Goal: Task Accomplishment & Management: Use online tool/utility

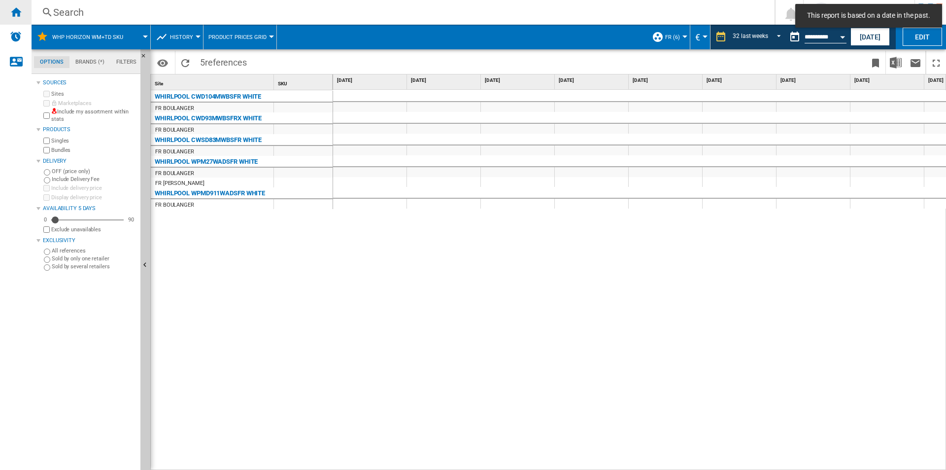
click at [11, 19] on div "Home" at bounding box center [16, 12] width 32 height 25
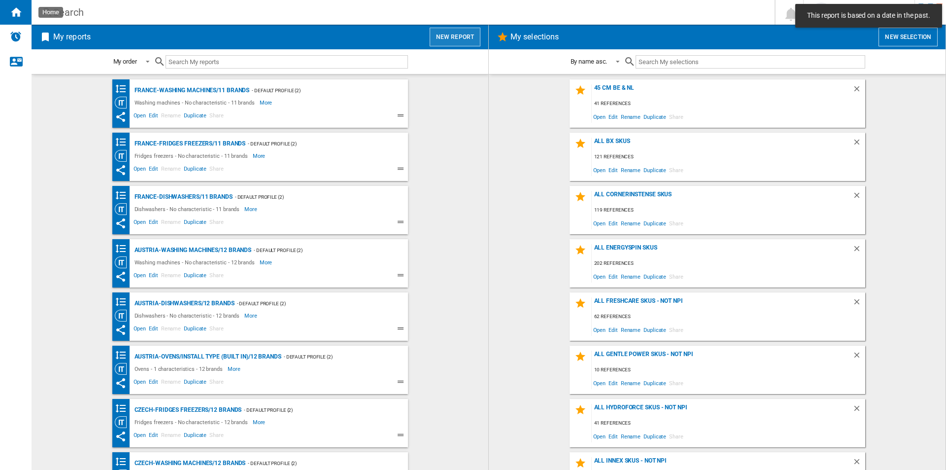
click at [444, 40] on button "New report" at bounding box center [455, 37] width 51 height 19
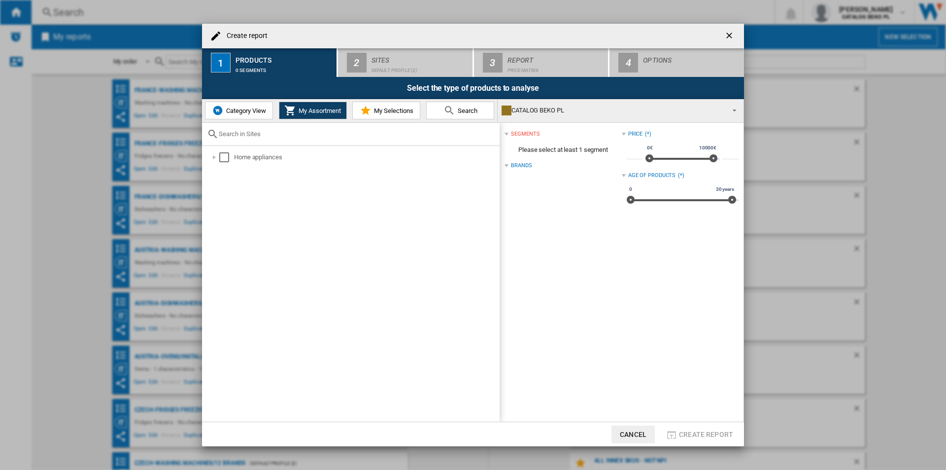
click at [247, 104] on button "Category View" at bounding box center [239, 111] width 68 height 18
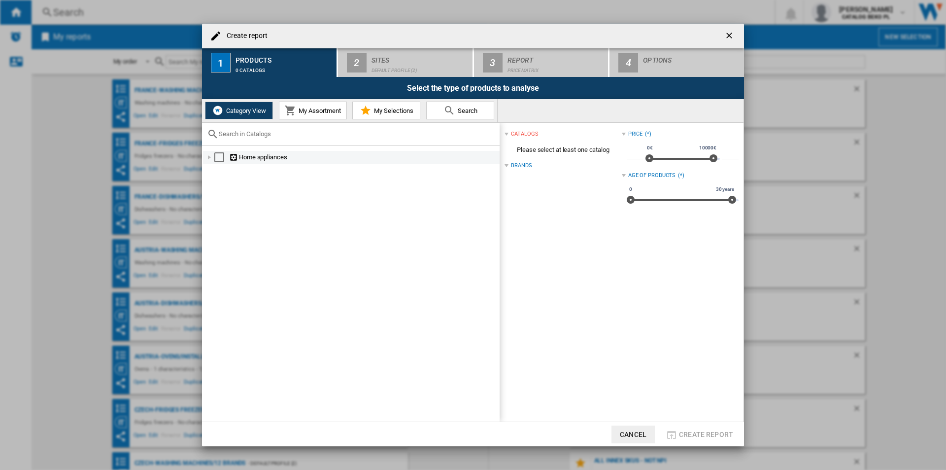
click at [207, 152] on div at bounding box center [210, 157] width 10 height 10
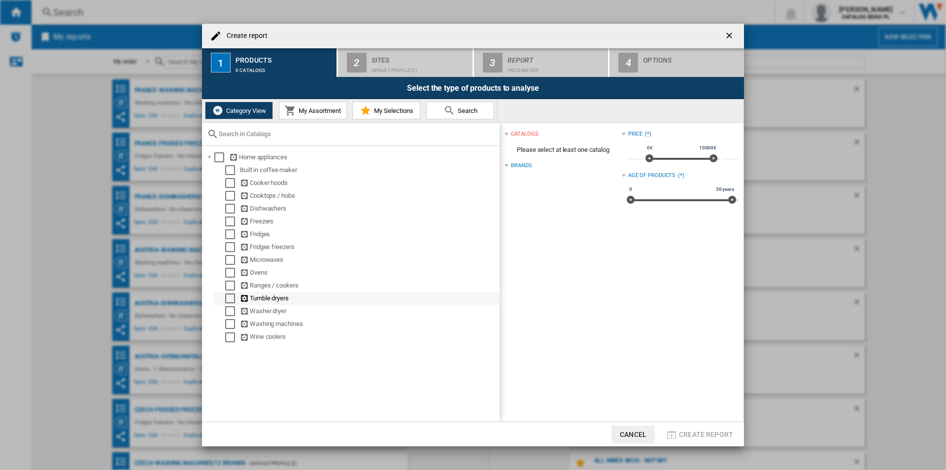
click at [229, 298] on div "Select" at bounding box center [230, 298] width 10 height 10
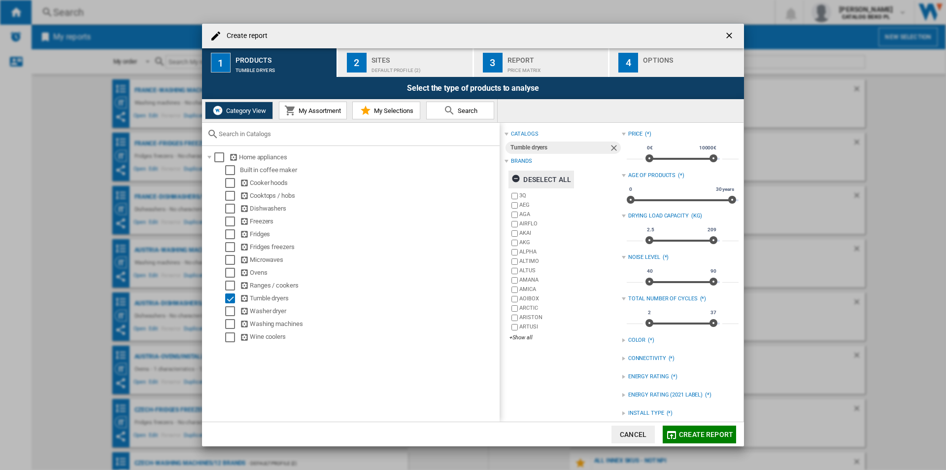
click at [545, 174] on div "Deselect all" at bounding box center [542, 180] width 60 height 18
click at [519, 337] on div "+Show all" at bounding box center [566, 337] width 112 height 7
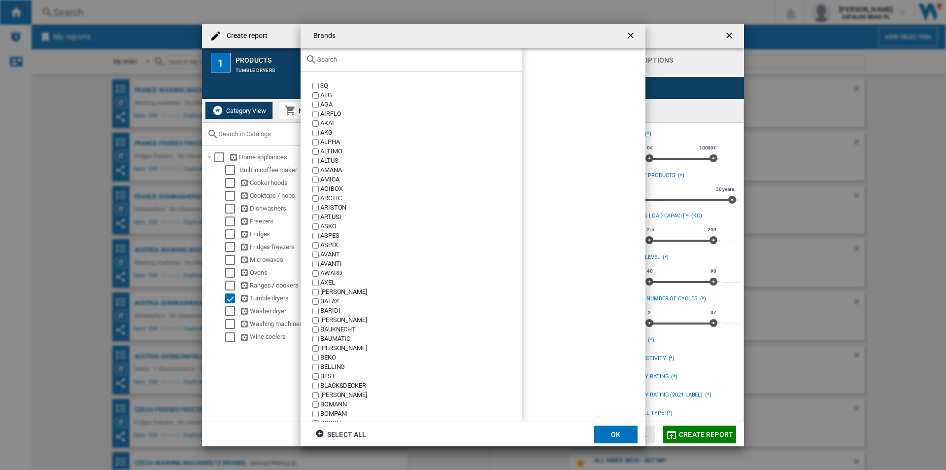
click at [397, 61] on input "text" at bounding box center [417, 59] width 200 height 7
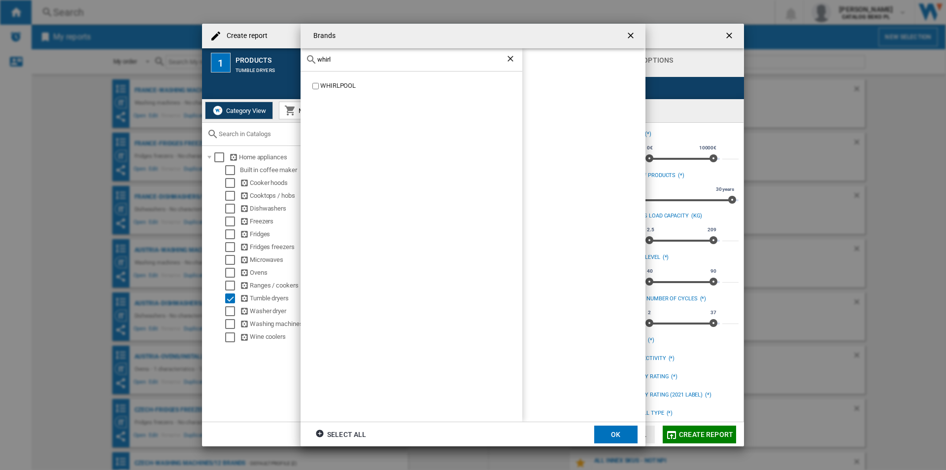
type input "whirl"
click at [338, 82] on div "WHIRLPOOL" at bounding box center [421, 85] width 202 height 9
click at [619, 442] on button "OK" at bounding box center [615, 434] width 43 height 18
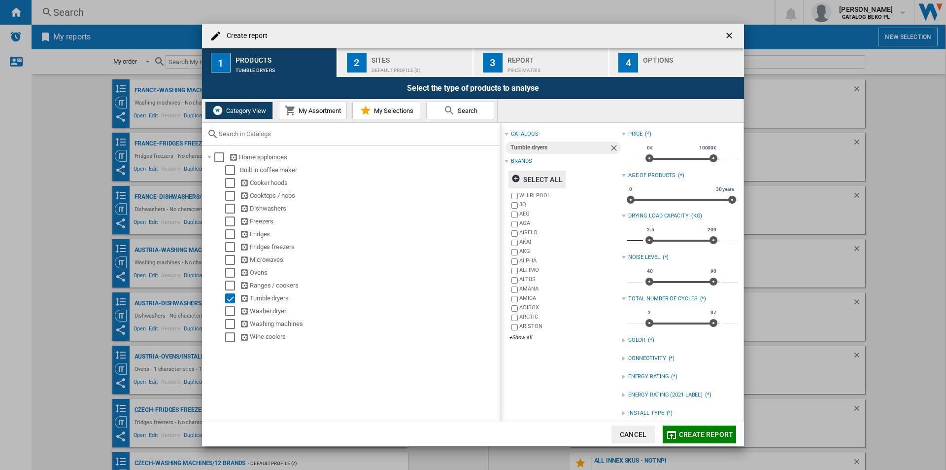
click at [631, 236] on input "***" at bounding box center [635, 236] width 16 height 10
type input "*"
type input "**"
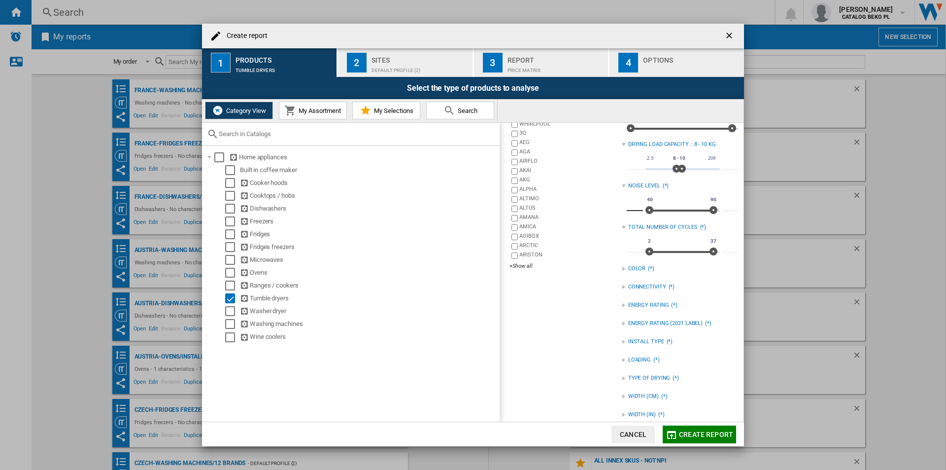
scroll to position [81, 0]
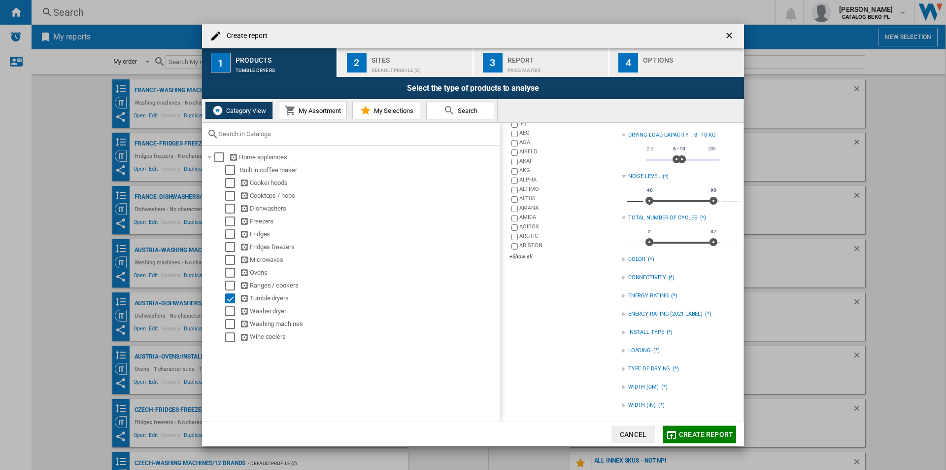
click at [622, 333] on div at bounding box center [624, 332] width 4 height 4
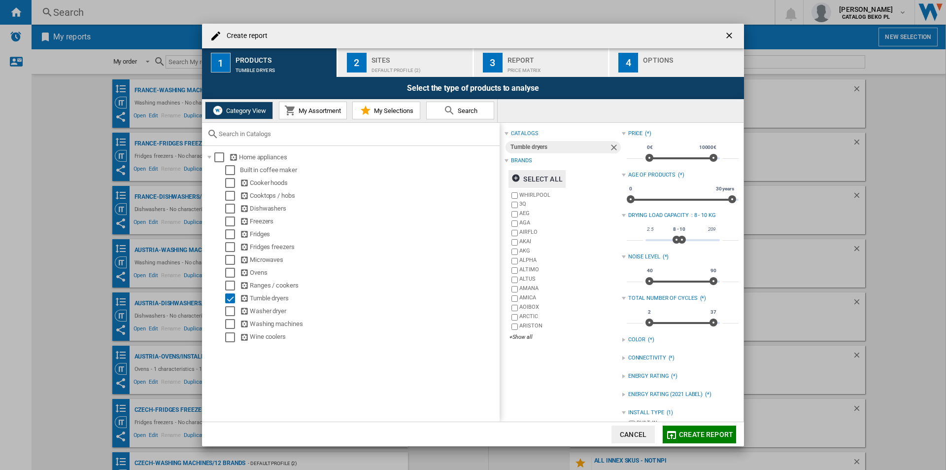
scroll to position [0, 0]
click at [537, 414] on div "catalogs Tumble dryers Brands Select all WHIRLPOOL 3Q AEG AGA AIRFLO AKAI AKG A…" at bounding box center [563, 320] width 117 height 384
click at [419, 63] on div "Default profile (2)" at bounding box center [420, 68] width 97 height 10
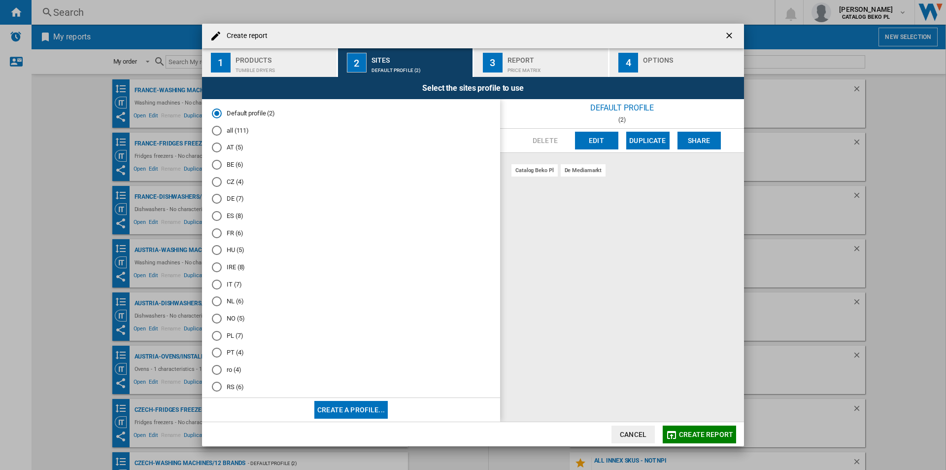
click at [226, 235] on md-radio-button "FR (6)" at bounding box center [351, 232] width 279 height 9
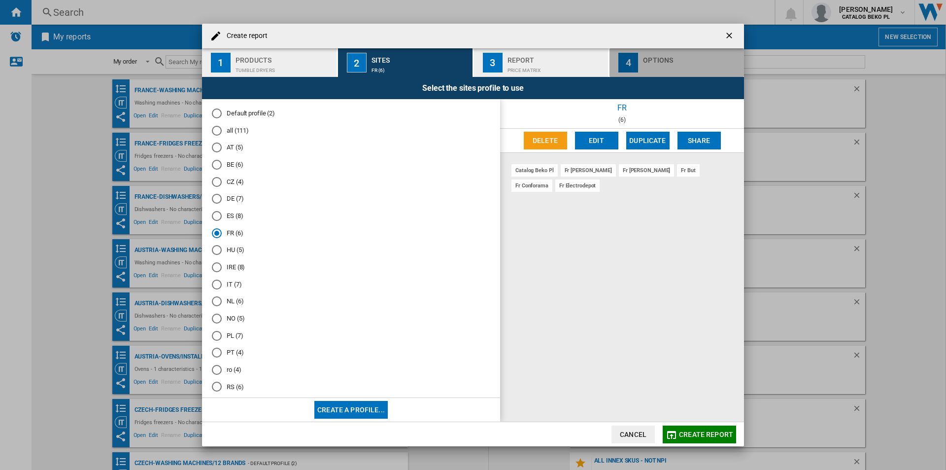
click at [641, 67] on button "4 Options" at bounding box center [677, 62] width 135 height 29
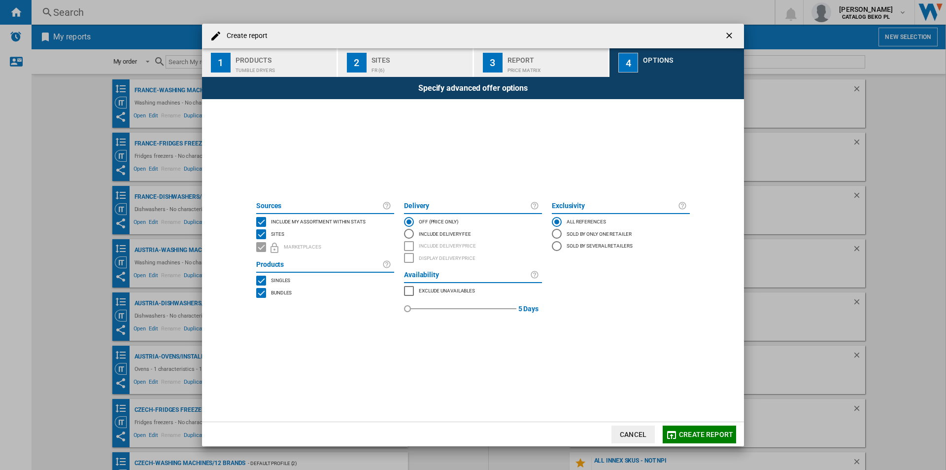
click at [283, 217] on span "Include my assortment within stats" at bounding box center [318, 220] width 95 height 7
click at [687, 431] on span "Create report" at bounding box center [706, 434] width 54 height 8
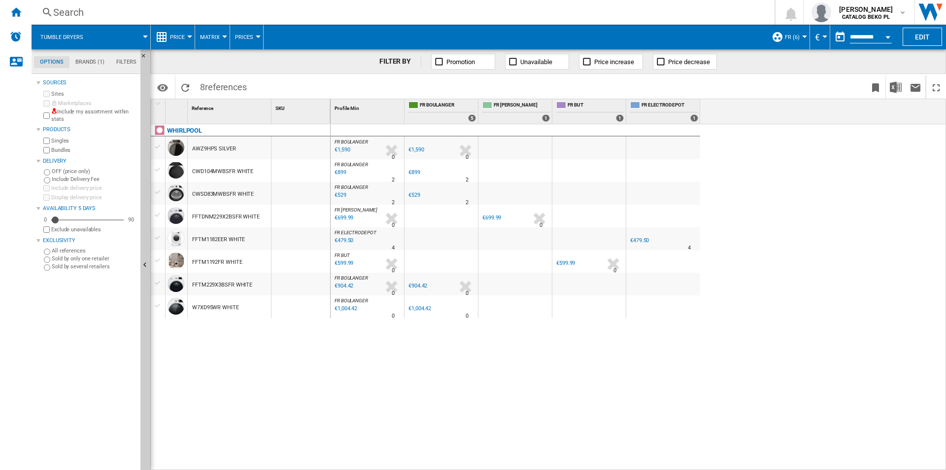
click at [182, 39] on span "Price" at bounding box center [177, 37] width 15 height 6
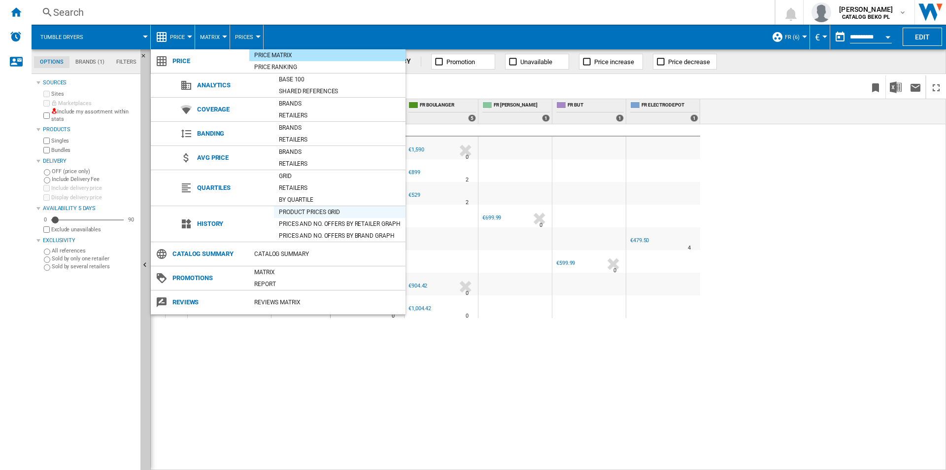
click at [314, 214] on div "Product prices grid" at bounding box center [340, 212] width 132 height 10
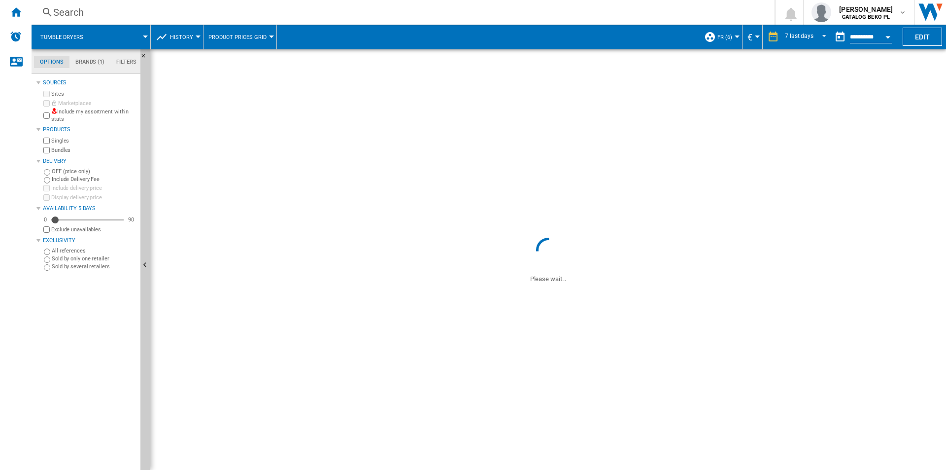
click at [884, 37] on button "Open calendar" at bounding box center [888, 36] width 18 height 18
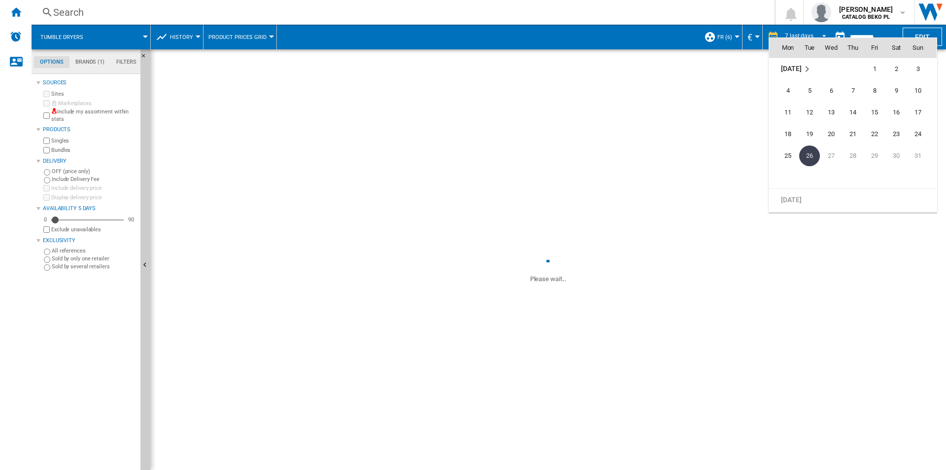
scroll to position [4704, 0]
click at [642, 34] on div at bounding box center [473, 235] width 946 height 470
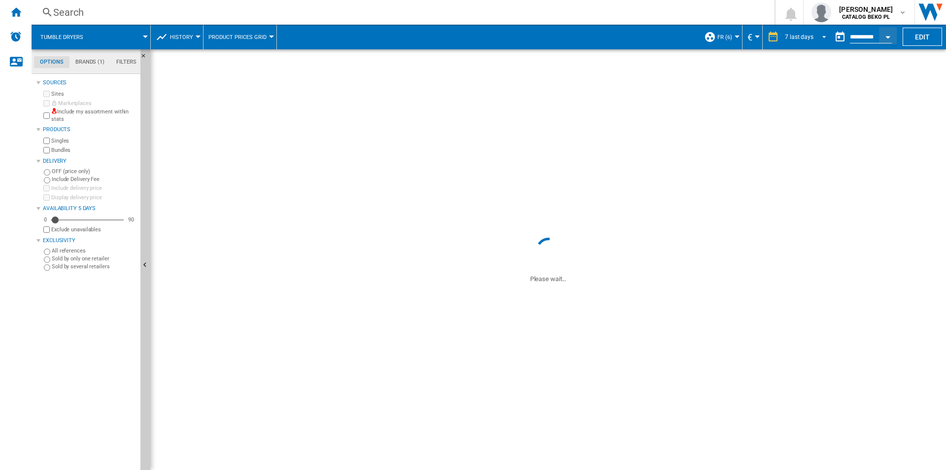
click at [804, 40] on span "7 last days" at bounding box center [799, 37] width 29 height 8
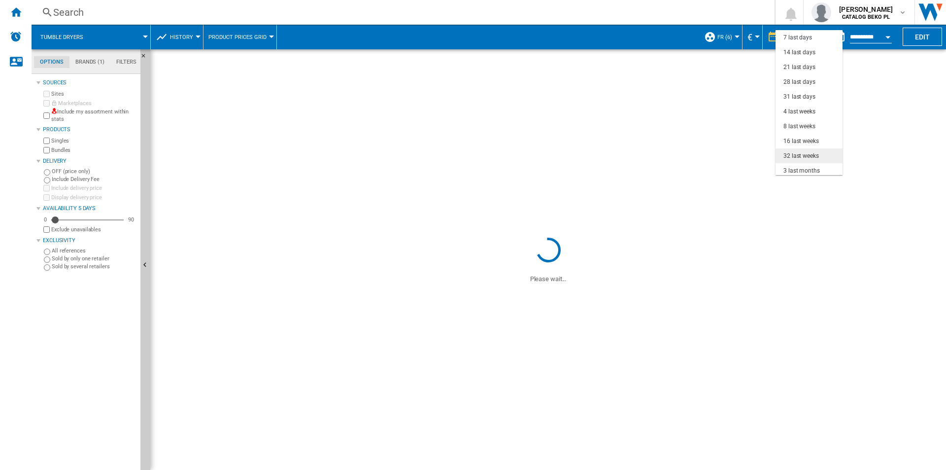
click at [810, 158] on div "32 last weeks" at bounding box center [801, 156] width 35 height 8
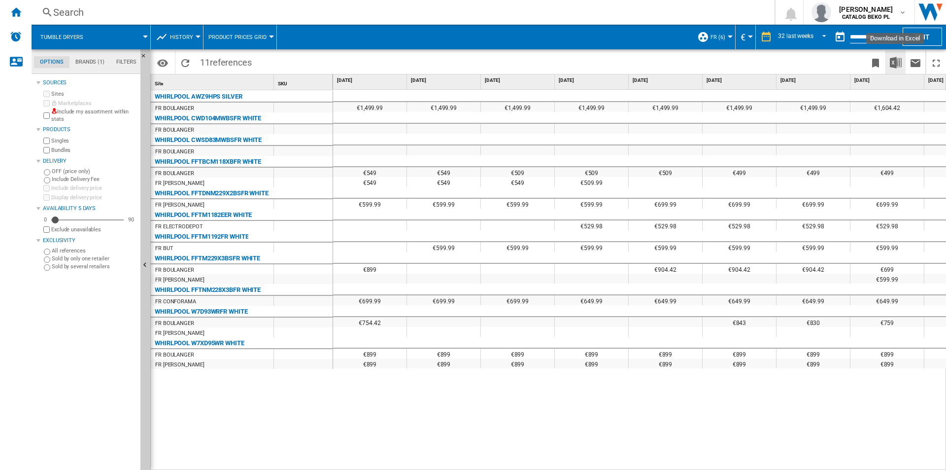
click at [894, 70] on button "Download in Excel" at bounding box center [896, 62] width 20 height 23
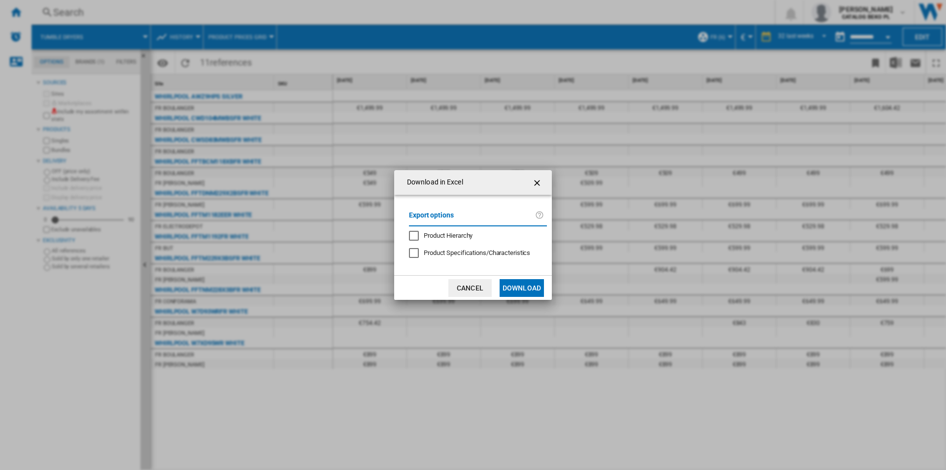
click at [508, 286] on button "Download" at bounding box center [522, 288] width 44 height 18
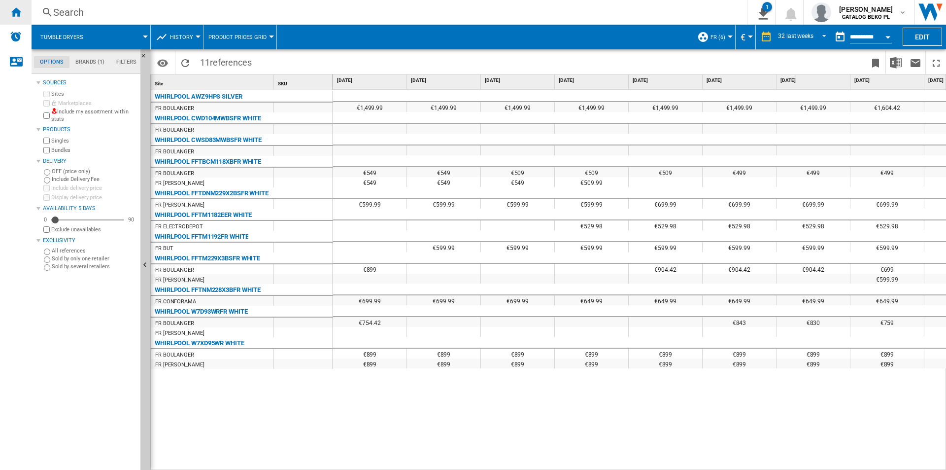
click at [0, 12] on div "Home" at bounding box center [16, 12] width 32 height 25
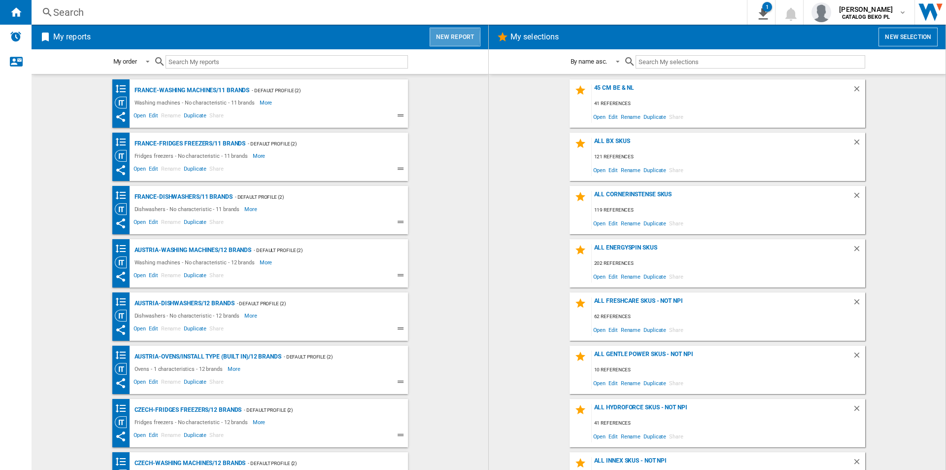
click at [434, 36] on button "New report" at bounding box center [455, 37] width 51 height 19
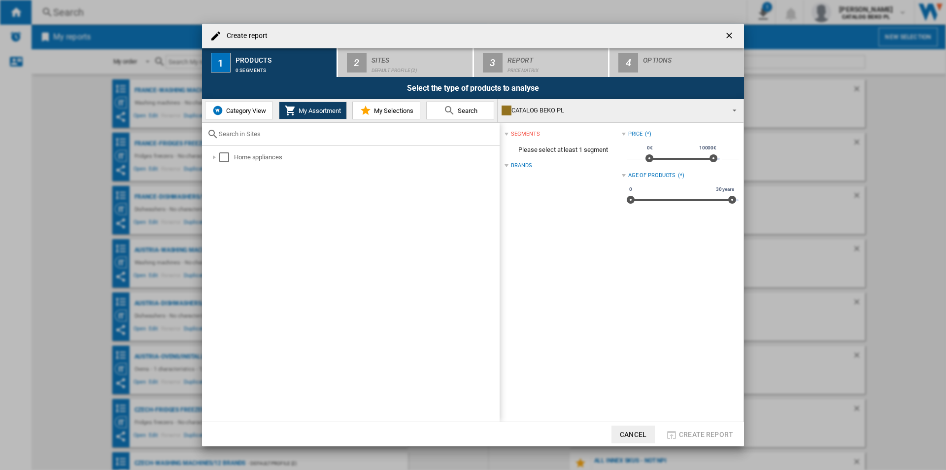
click at [240, 105] on button "Category View" at bounding box center [239, 111] width 68 height 18
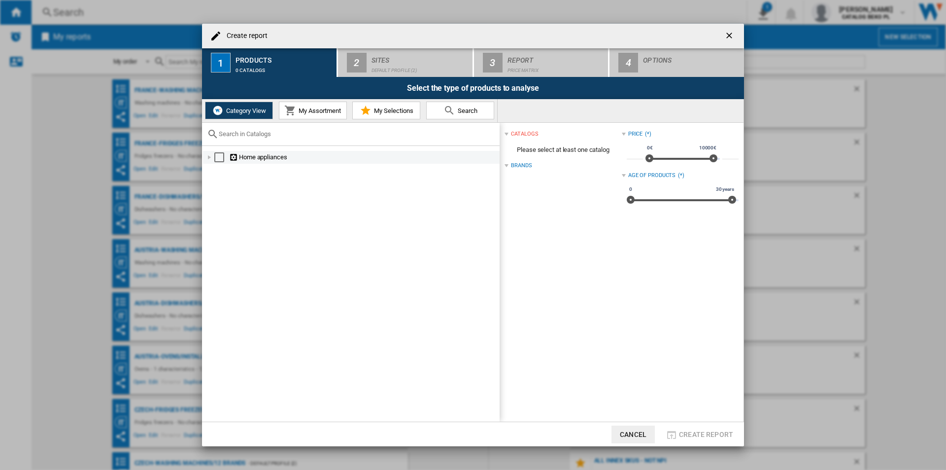
click at [212, 153] on div "Create report ..." at bounding box center [210, 157] width 10 height 10
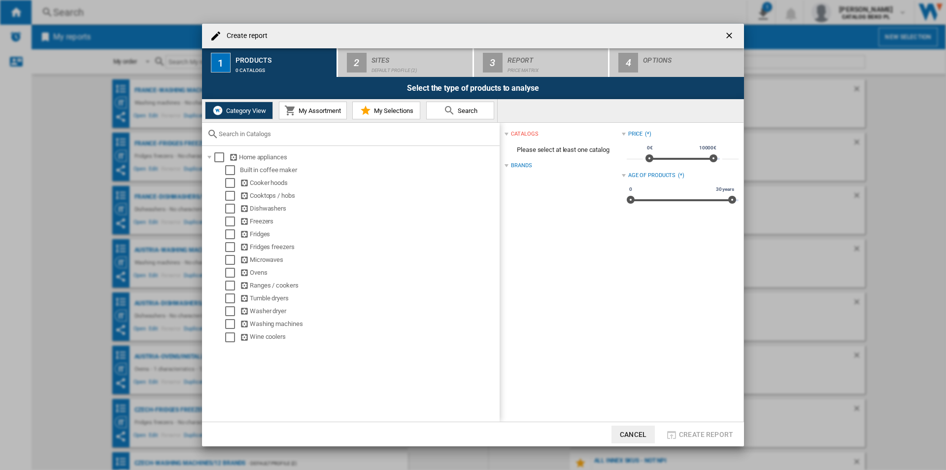
click at [400, 109] on span "My Selections" at bounding box center [393, 110] width 42 height 7
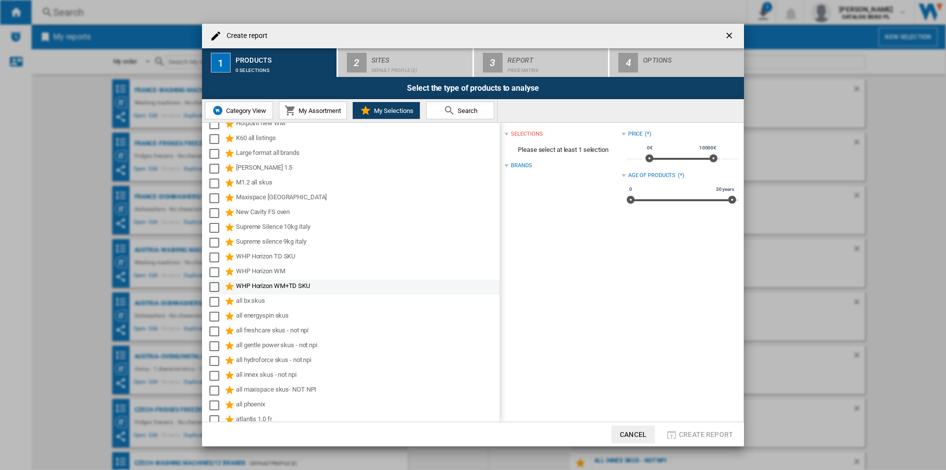
scroll to position [197, 0]
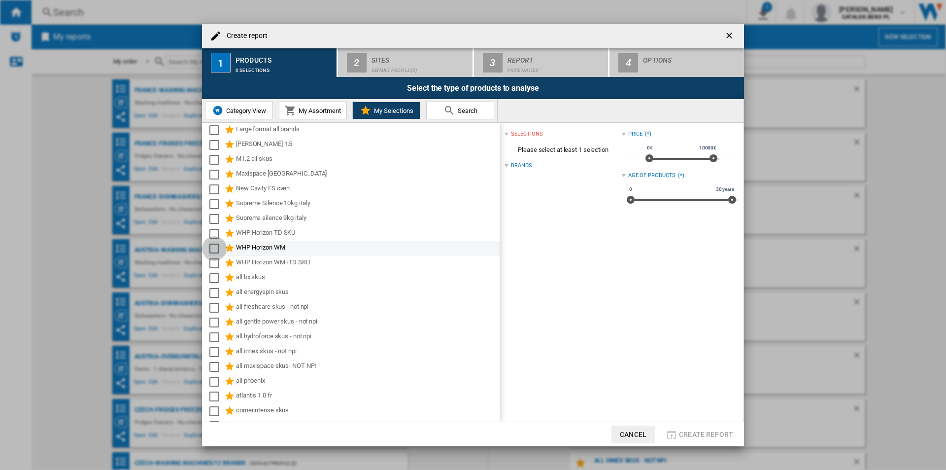
click at [214, 244] on div "Select" at bounding box center [214, 249] width 10 height 10
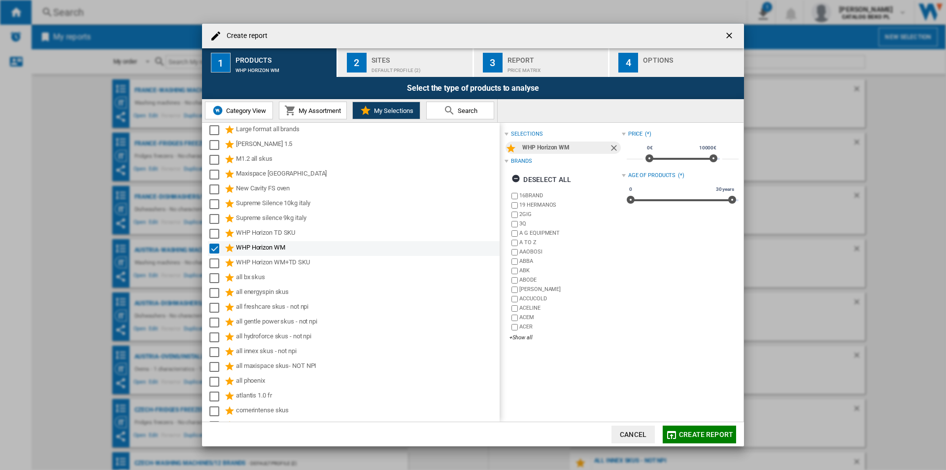
click at [214, 242] on div "WHP Horizon WM" at bounding box center [354, 248] width 292 height 15
click at [218, 232] on div "Select" at bounding box center [214, 234] width 10 height 10
drag, startPoint x: 215, startPoint y: 240, endPoint x: 212, endPoint y: 247, distance: 7.7
click at [215, 240] on div "WHP Horizon TD SKU" at bounding box center [354, 233] width 292 height 15
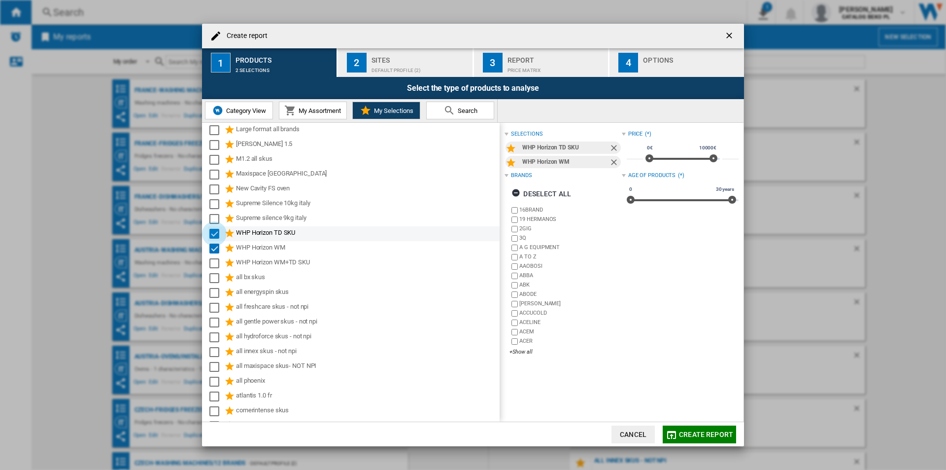
click at [217, 235] on div "Select" at bounding box center [214, 234] width 10 height 10
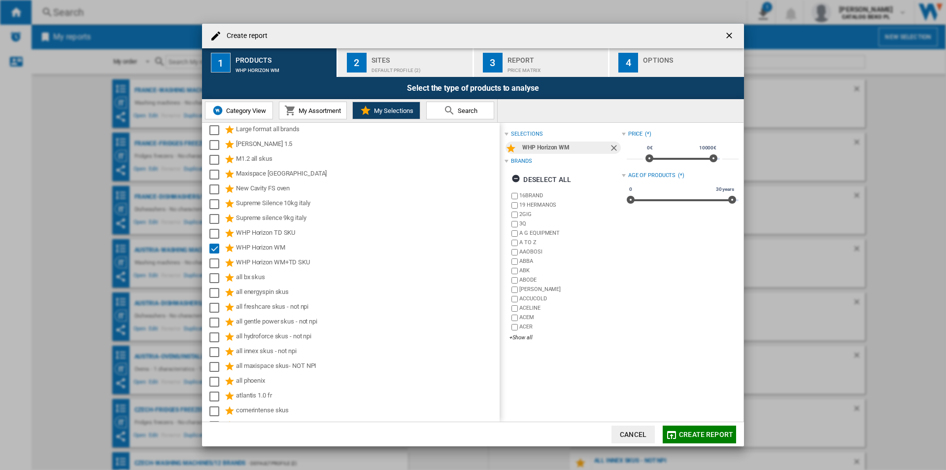
click at [208, 255] on li "WHP Horizon WM" at bounding box center [353, 248] width 293 height 15
click at [212, 249] on div "Select" at bounding box center [214, 249] width 10 height 10
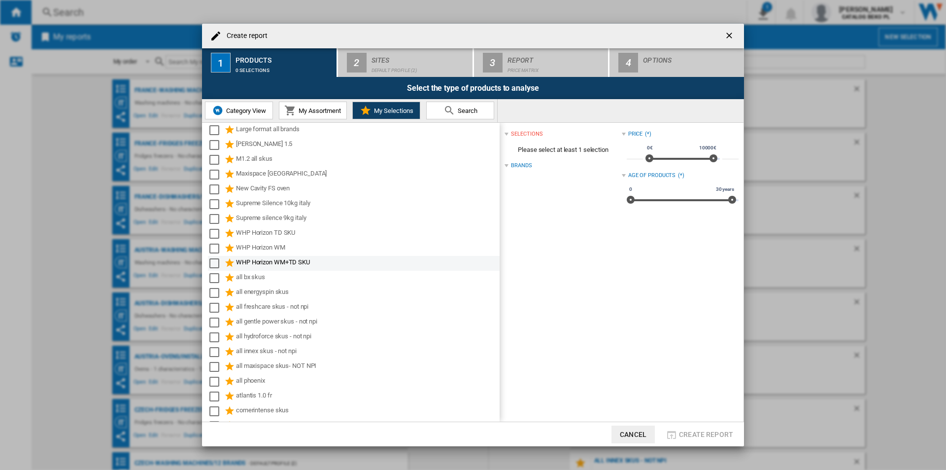
click at [217, 262] on div "Select" at bounding box center [214, 263] width 10 height 10
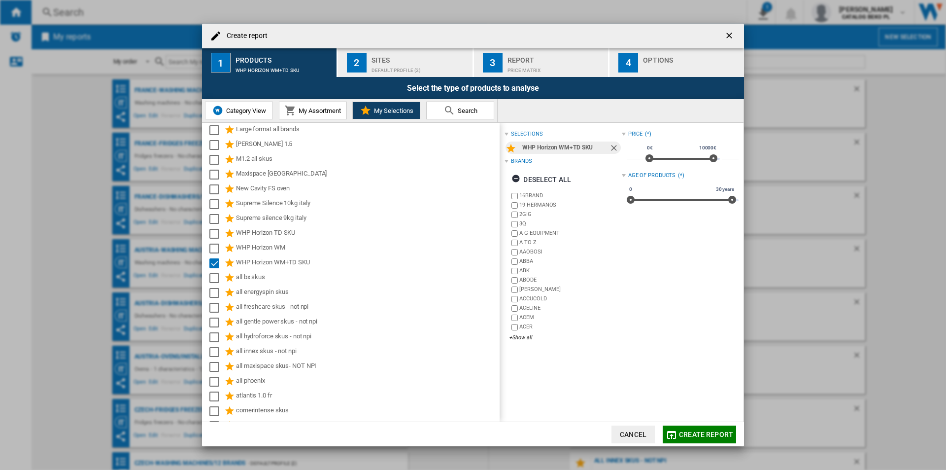
click at [438, 73] on button "2 Sites Default profile (2)" at bounding box center [406, 62] width 136 height 29
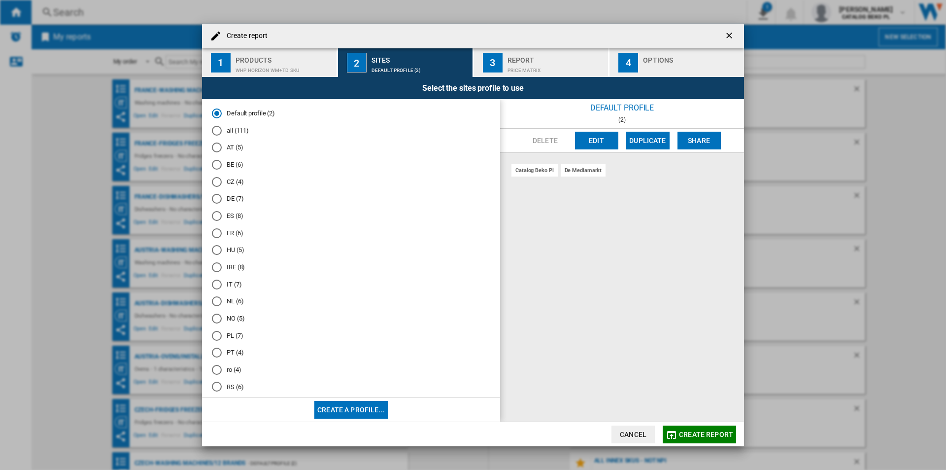
click at [719, 43] on div "Create report" at bounding box center [473, 36] width 542 height 25
click at [729, 35] on ng-md-icon "getI18NText('BUTTONS.CLOSE_DIALOG')" at bounding box center [731, 37] width 12 height 12
